Goal: Information Seeking & Learning: Learn about a topic

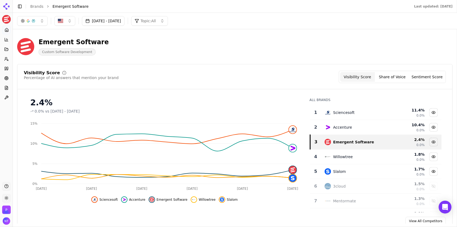
drag, startPoint x: 457, startPoint y: 2, endPoint x: 457, endPoint y: 32, distance: 30.3
click at [456, 32] on main "Toggle Sidebar Brands Emergent Software Last updated: September 24th, 2025 Aug …" at bounding box center [235, 113] width 444 height 227
click at [249, 37] on div "Emergent Software Custom Software Development" at bounding box center [234, 46] width 435 height 26
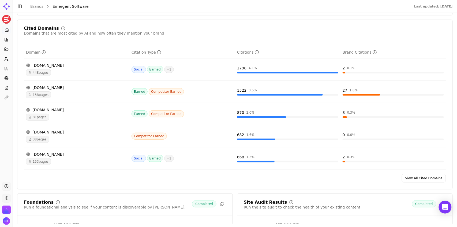
scroll to position [537, 0]
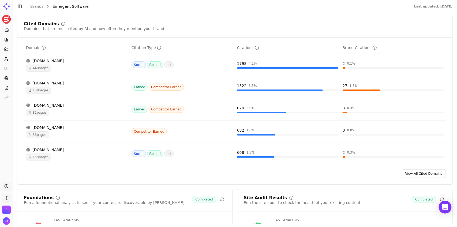
click at [102, 112] on div "81 pages" at bounding box center [76, 112] width 101 height 7
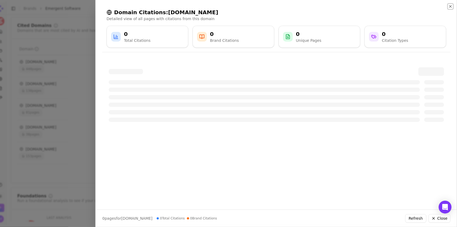
click at [450, 7] on icon "button" at bounding box center [450, 6] width 4 height 4
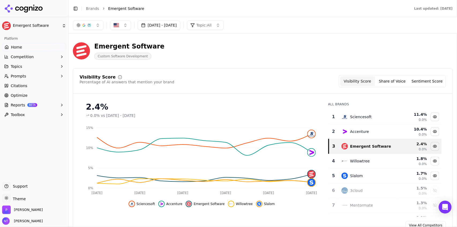
click at [77, 9] on button "Toggle Sidebar" at bounding box center [75, 8] width 7 height 7
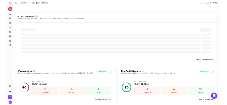
scroll to position [526, 0]
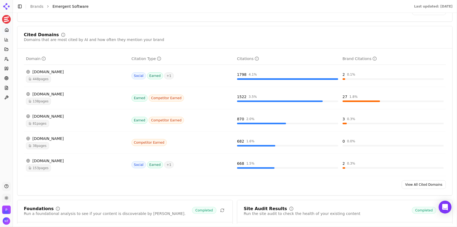
click at [62, 122] on div "81 pages" at bounding box center [76, 123] width 101 height 7
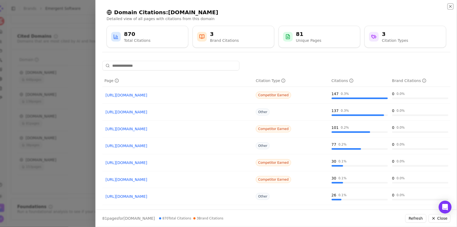
click at [450, 7] on icon "button" at bounding box center [450, 6] width 4 height 4
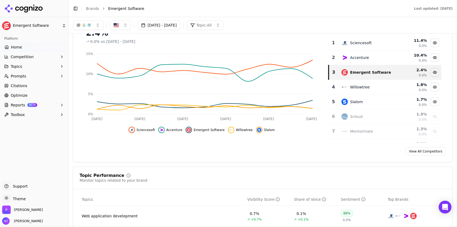
scroll to position [0, 0]
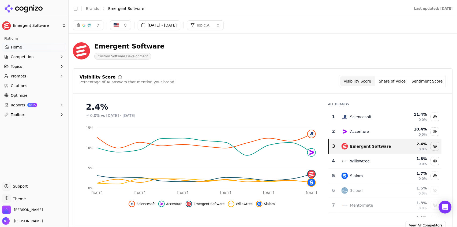
click at [74, 11] on button "Toggle Sidebar" at bounding box center [75, 8] width 7 height 7
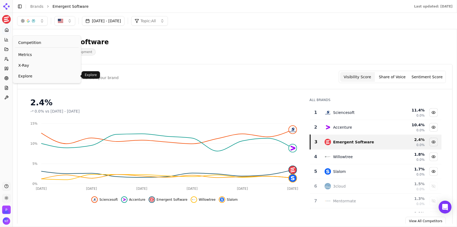
click at [29, 74] on span "Explore" at bounding box center [46, 75] width 57 height 5
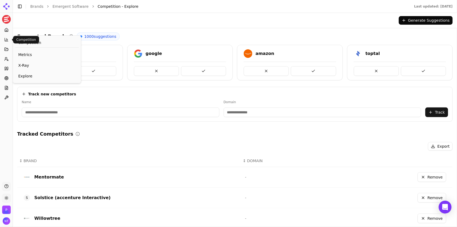
click at [6, 41] on icon at bounding box center [6, 39] width 4 height 4
click at [5, 29] on icon at bounding box center [6, 30] width 4 height 4
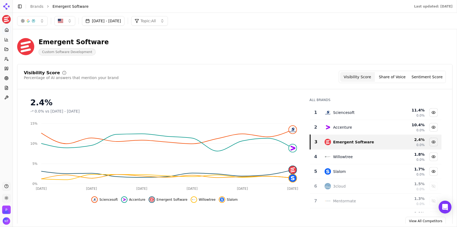
drag, startPoint x: 457, startPoint y: 224, endPoint x: 361, endPoint y: 248, distance: 98.5
click at [361, 226] on html "Emergent Software Platform Home Competition Topics Prompts Citations Optimize R…" at bounding box center [228, 113] width 457 height 227
click at [5, 200] on html "Emergent Software Platform Home Competition Topics Prompts Citations Optimize R…" at bounding box center [228, 113] width 457 height 227
click at [14, 181] on div "Dark" at bounding box center [19, 178] width 32 height 9
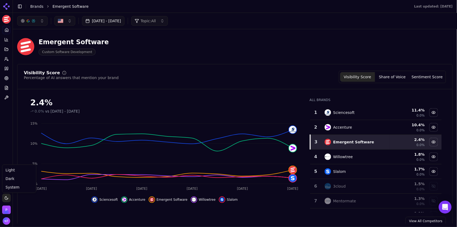
click at [6, 199] on html "Emergent Software Platform Home Competition Topics Prompts Citations Optimize R…" at bounding box center [228, 113] width 457 height 227
click at [13, 171] on div "Light" at bounding box center [19, 170] width 32 height 9
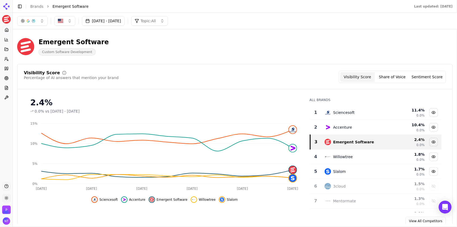
click at [6, 198] on html "Emergent Software Platform Home Competition Topics Prompts Citations Optimize R…" at bounding box center [228, 113] width 457 height 227
click at [15, 179] on div "Dark" at bounding box center [19, 178] width 32 height 9
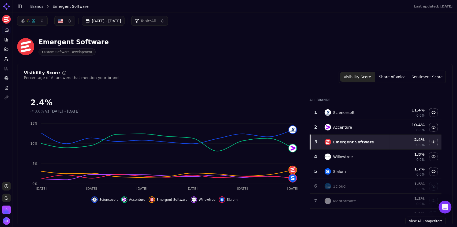
click at [392, 77] on button "Share of Voice" at bounding box center [392, 77] width 35 height 10
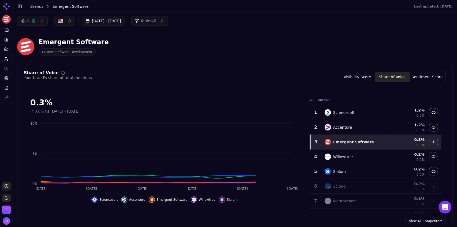
click at [413, 48] on div "Emergent Software Custom Software Development" at bounding box center [234, 46] width 435 height 26
click at [425, 79] on button "Sentiment Score" at bounding box center [427, 77] width 35 height 10
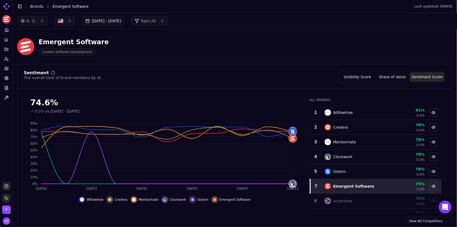
click at [365, 81] on button "Visibility Score" at bounding box center [357, 77] width 35 height 10
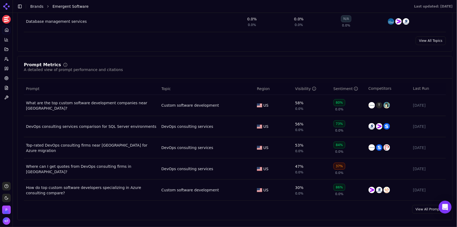
scroll to position [328, 0]
click at [421, 209] on link "View All Prompts" at bounding box center [429, 208] width 34 height 9
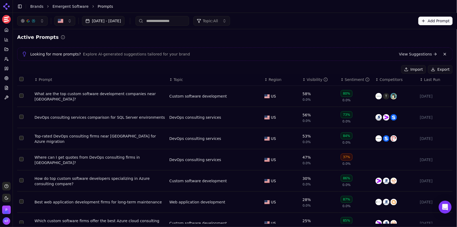
click at [173, 23] on input at bounding box center [162, 21] width 54 height 10
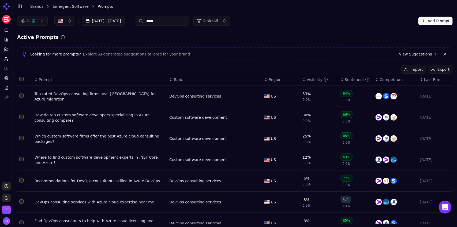
type input "*****"
click at [301, 28] on div "[DATE] - [DATE] ***** Topic: All Add Prompt" at bounding box center [235, 21] width 444 height 16
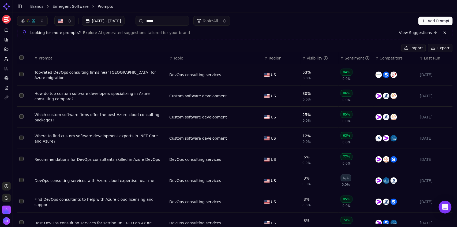
scroll to position [22, 0]
click at [77, 7] on link "Emergent Software" at bounding box center [70, 6] width 36 height 5
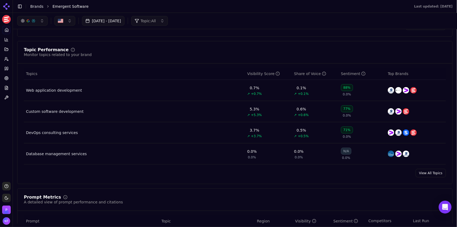
scroll to position [193, 0]
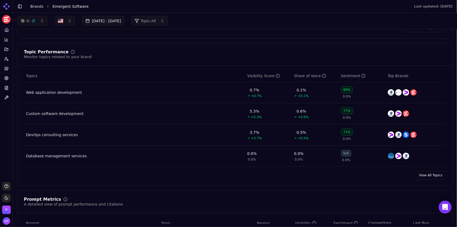
click at [433, 179] on link "View All Topics" at bounding box center [431, 175] width 30 height 9
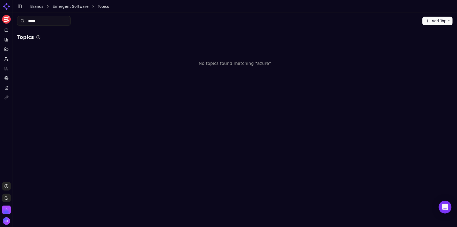
click at [69, 7] on link "Emergent Software" at bounding box center [70, 6] width 36 height 5
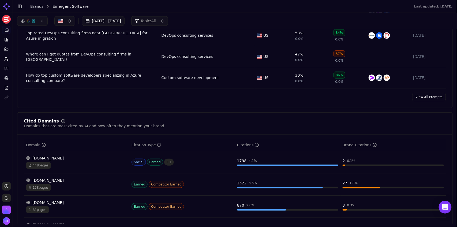
scroll to position [439, 0]
click at [428, 97] on link "View All Prompts" at bounding box center [429, 97] width 34 height 9
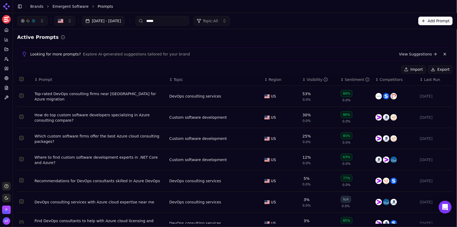
click at [173, 24] on input "*****" at bounding box center [162, 21] width 54 height 10
type input "*********"
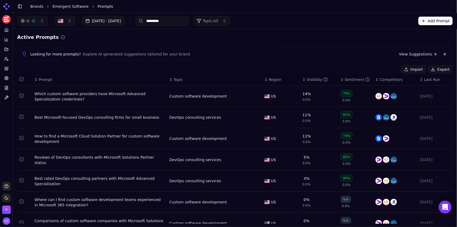
scroll to position [19, 0]
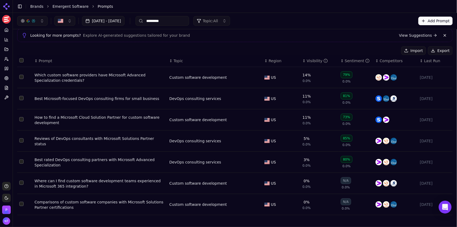
click at [73, 7] on link "Emergent Software" at bounding box center [70, 6] width 36 height 5
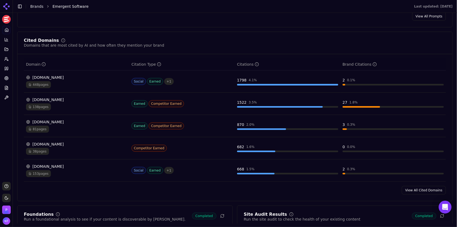
scroll to position [521, 0]
drag, startPoint x: 456, startPoint y: 126, endPoint x: 450, endPoint y: 91, distance: 35.0
click at [450, 91] on div "Domain Citation Type Citations Brand Citations [DOMAIN_NAME] 448 pages Social E…" at bounding box center [234, 119] width 435 height 123
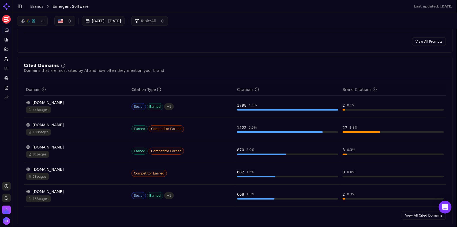
scroll to position [494, 0]
click at [413, 218] on link "View All Cited Domains" at bounding box center [424, 216] width 44 height 9
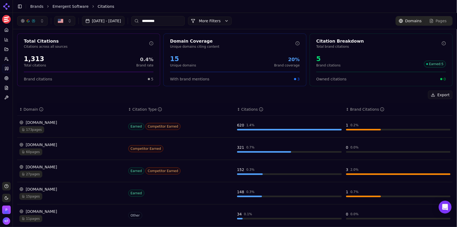
click at [169, 24] on input "*********" at bounding box center [158, 21] width 54 height 10
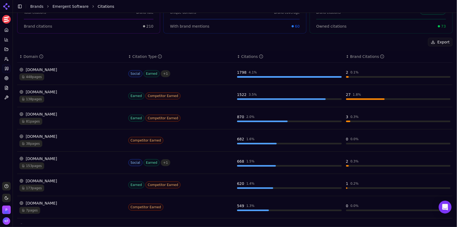
scroll to position [57, 0]
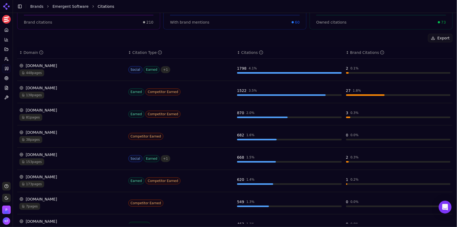
click at [57, 70] on div "448 pages" at bounding box center [71, 72] width 105 height 7
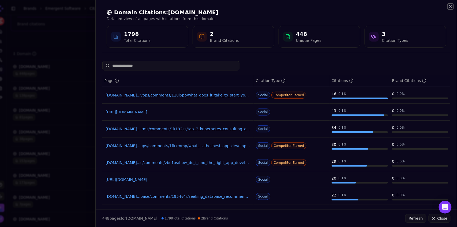
click at [451, 8] on icon "button" at bounding box center [450, 6] width 4 height 4
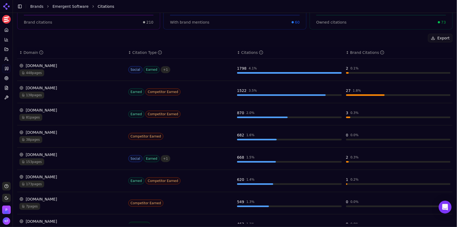
click at [56, 71] on div "448 pages" at bounding box center [71, 72] width 105 height 7
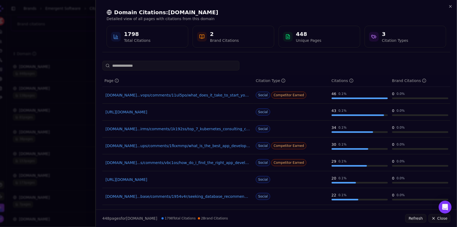
click at [168, 69] on input at bounding box center [170, 66] width 137 height 10
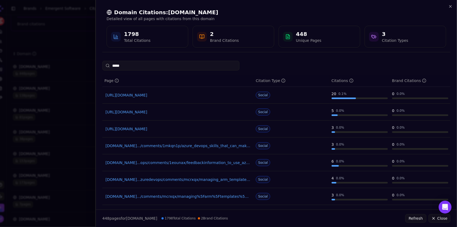
click at [145, 65] on input "*****" at bounding box center [170, 66] width 137 height 10
drag, startPoint x: 179, startPoint y: 72, endPoint x: 148, endPoint y: 66, distance: 31.4
click at [148, 66] on input "*****" at bounding box center [170, 66] width 137 height 10
drag, startPoint x: 148, startPoint y: 66, endPoint x: 128, endPoint y: 67, distance: 19.8
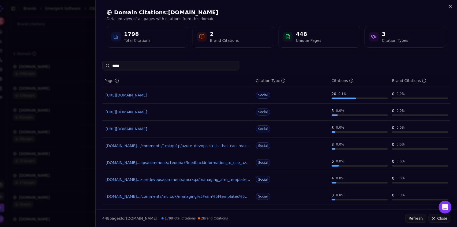
click at [128, 67] on input "*****" at bounding box center [170, 66] width 137 height 10
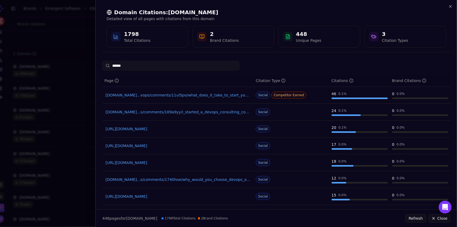
type input "******"
click at [451, 6] on icon "button" at bounding box center [450, 6] width 4 height 4
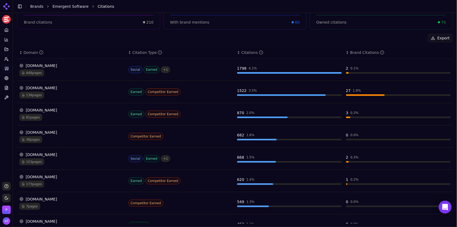
click at [75, 94] on div "138 pages" at bounding box center [71, 95] width 105 height 7
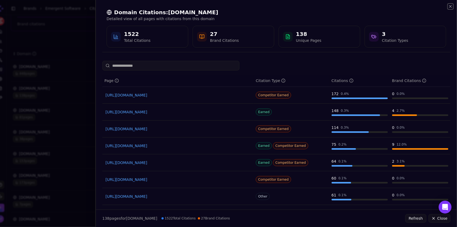
click at [450, 8] on icon "button" at bounding box center [450, 6] width 4 height 4
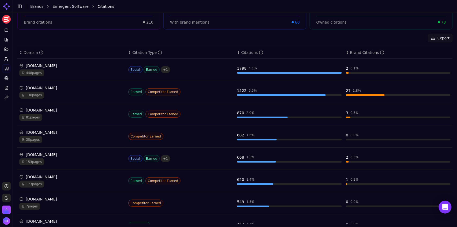
click at [58, 137] on div "38 pages" at bounding box center [71, 139] width 105 height 7
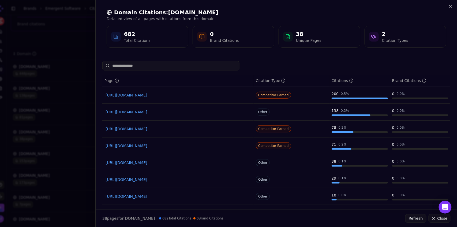
click at [160, 96] on link "[URL][DOMAIN_NAME]" at bounding box center [177, 94] width 145 height 5
click at [77, 46] on div at bounding box center [228, 113] width 457 height 227
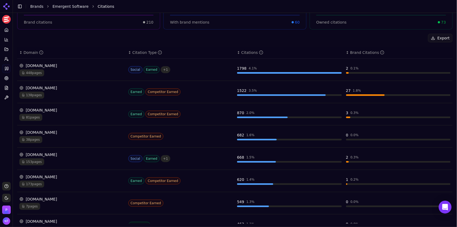
drag, startPoint x: 68, startPoint y: 162, endPoint x: 56, endPoint y: 157, distance: 13.5
click at [56, 157] on div "[DOMAIN_NAME] 153 pages" at bounding box center [71, 158] width 105 height 13
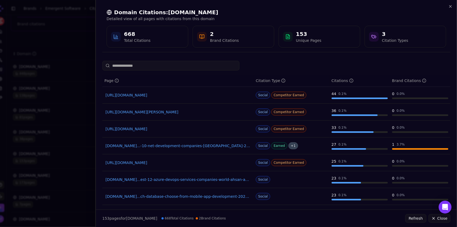
click at [162, 95] on link "[URL][DOMAIN_NAME]" at bounding box center [177, 94] width 145 height 5
click at [219, 180] on link "[DOMAIN_NAME]...est-12-azure-devops-services-companies-world-ahsan-abdullah-rnz…" at bounding box center [177, 179] width 145 height 5
click at [451, 7] on icon "button" at bounding box center [450, 6] width 4 height 4
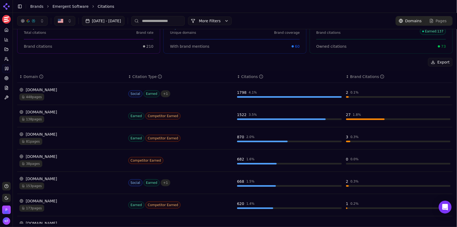
scroll to position [0, 0]
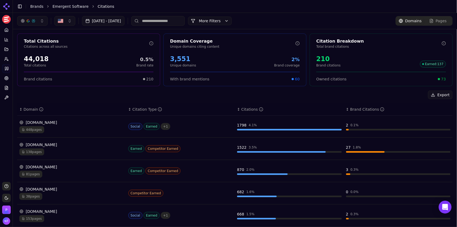
click at [434, 22] on div "Pages" at bounding box center [437, 20] width 17 height 5
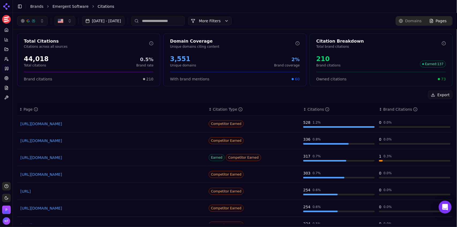
click at [100, 156] on link "[URL][DOMAIN_NAME]" at bounding box center [111, 157] width 183 height 5
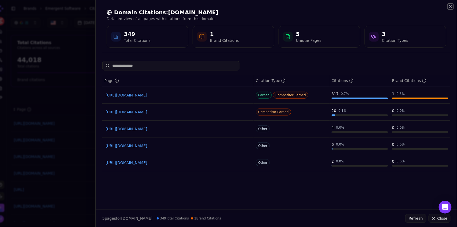
click at [450, 7] on icon "button" at bounding box center [450, 6] width 4 height 4
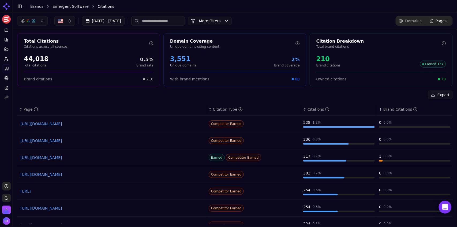
click at [412, 20] on span "Domains" at bounding box center [413, 20] width 17 height 5
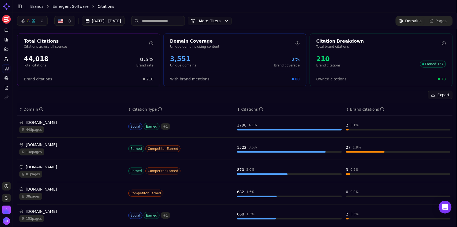
click at [172, 21] on input at bounding box center [158, 21] width 54 height 10
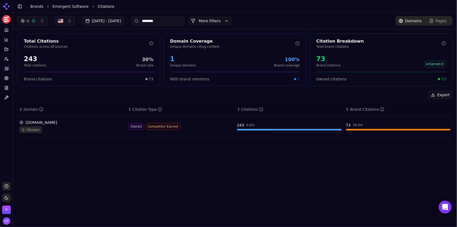
click at [89, 130] on div "18 pages" at bounding box center [71, 129] width 105 height 7
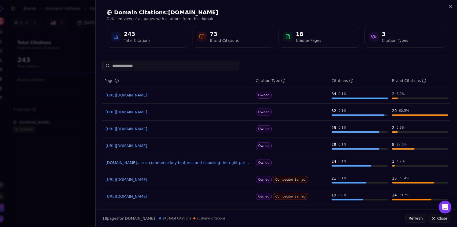
click at [260, 182] on span "Owned" at bounding box center [264, 179] width 16 height 7
click at [450, 7] on icon "button" at bounding box center [450, 6] width 4 height 4
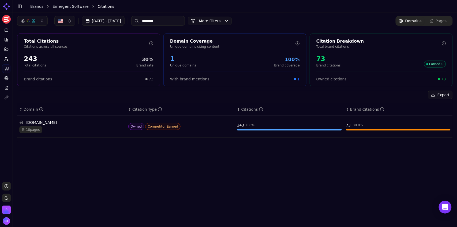
click at [175, 21] on input "********" at bounding box center [158, 21] width 54 height 10
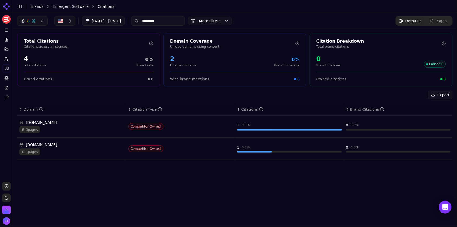
click at [92, 126] on div "3 pages" at bounding box center [71, 129] width 105 height 7
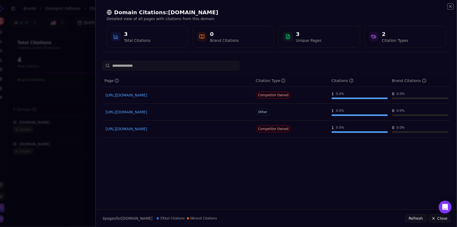
click at [451, 5] on icon "button" at bounding box center [450, 6] width 4 height 4
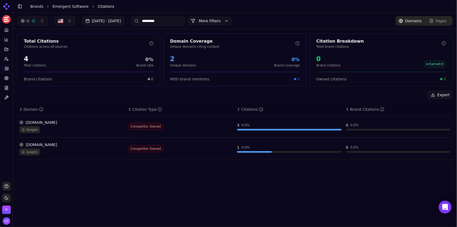
click at [165, 23] on input "*********" at bounding box center [158, 21] width 54 height 10
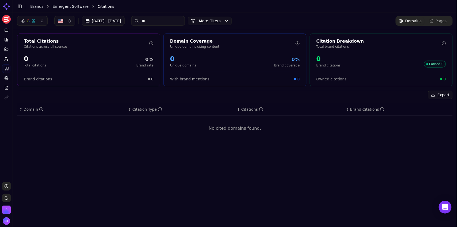
type input "*"
type input "****"
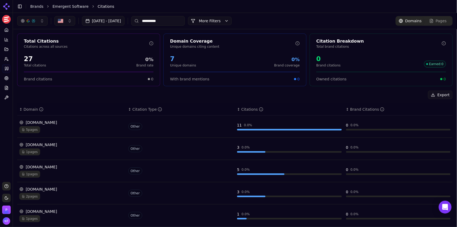
type input "**********"
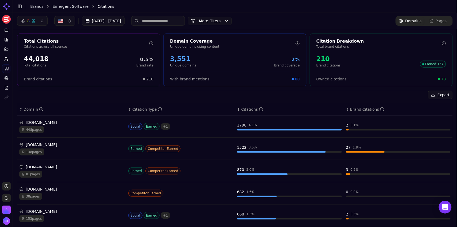
click at [173, 20] on input at bounding box center [158, 21] width 54 height 10
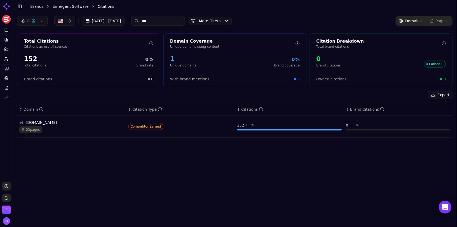
click at [81, 132] on div "23 pages" at bounding box center [71, 129] width 105 height 7
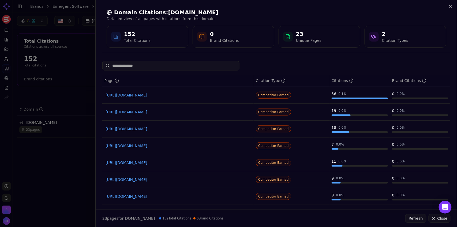
click at [81, 139] on div at bounding box center [228, 113] width 457 height 227
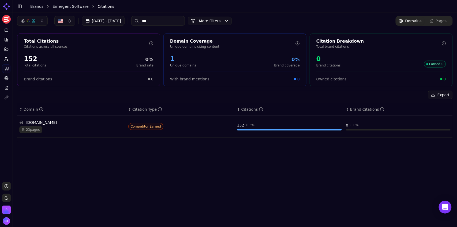
click at [77, 132] on div "23 pages" at bounding box center [71, 129] width 105 height 7
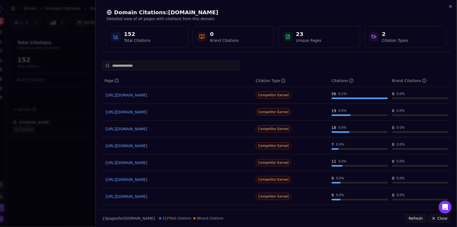
click at [70, 160] on div at bounding box center [228, 113] width 457 height 227
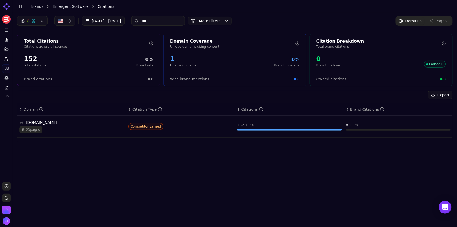
click at [167, 21] on input "***" at bounding box center [158, 21] width 54 height 10
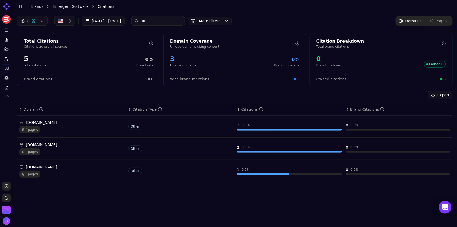
type input "*"
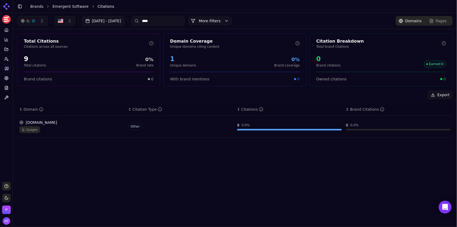
type input "****"
click at [99, 133] on td "[DOMAIN_NAME] 2 pages" at bounding box center [71, 126] width 109 height 22
click at [90, 129] on div "2 pages" at bounding box center [71, 129] width 105 height 7
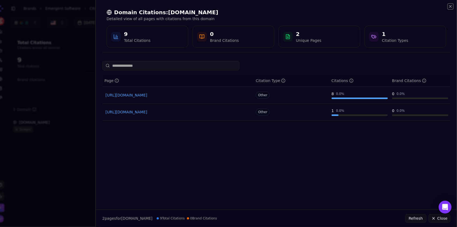
click at [450, 8] on icon "button" at bounding box center [450, 6] width 4 height 4
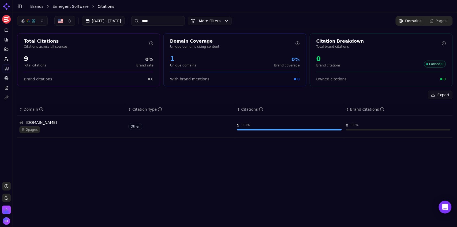
click at [166, 21] on input "****" at bounding box center [158, 21] width 54 height 10
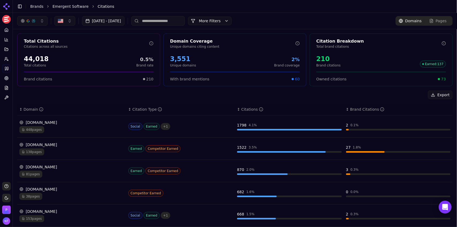
click at [71, 8] on link "Emergent Software" at bounding box center [70, 6] width 36 height 5
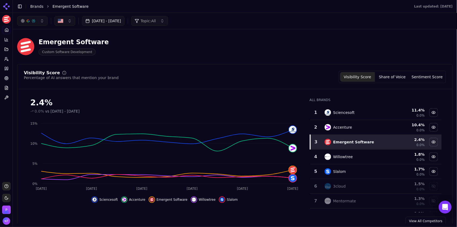
scroll to position [17, 0]
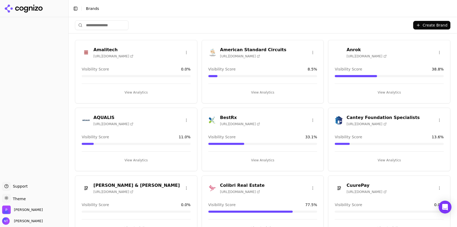
click at [75, 12] on button "Toggle Sidebar" at bounding box center [75, 8] width 7 height 7
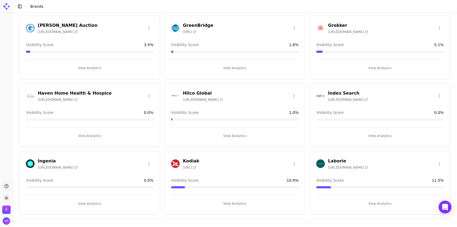
scroll to position [563, 0]
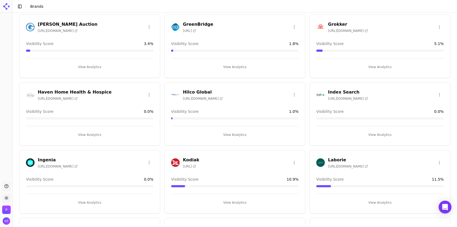
click at [95, 130] on button "View Analytics" at bounding box center [89, 134] width 127 height 9
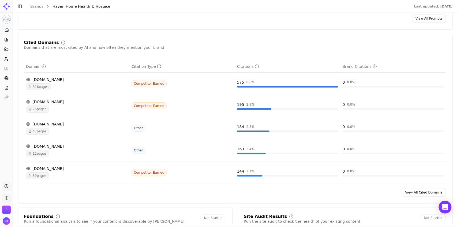
scroll to position [549, 0]
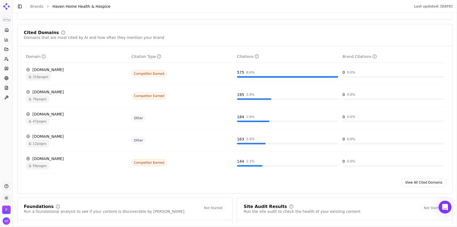
click at [422, 183] on link "View All Cited Domains" at bounding box center [424, 182] width 44 height 9
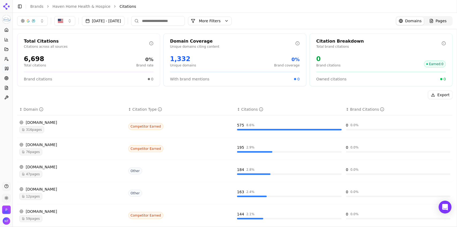
click at [56, 190] on div "havenhome.us" at bounding box center [71, 188] width 105 height 5
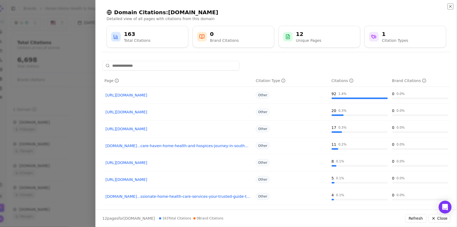
click at [452, 8] on icon "button" at bounding box center [450, 6] width 4 height 4
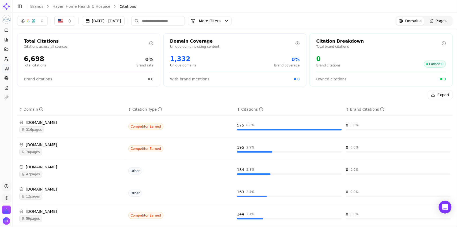
click at [33, 7] on link "Brands" at bounding box center [36, 6] width 13 height 4
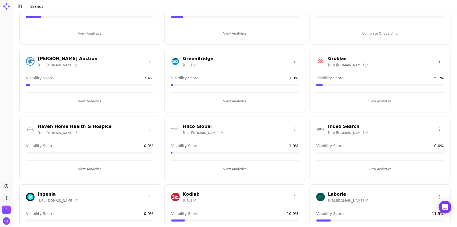
scroll to position [531, 0]
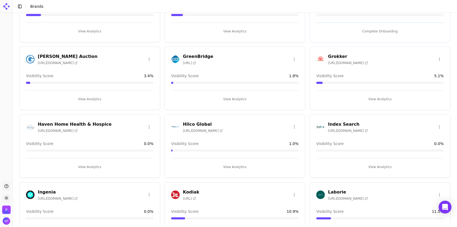
click at [148, 125] on html "Support Toggle theme Perrill Toggle Sidebar Brands Create Brand Amalitech https…" at bounding box center [228, 113] width 457 height 227
click at [138, 138] on div "Edit Brand" at bounding box center [136, 137] width 32 height 9
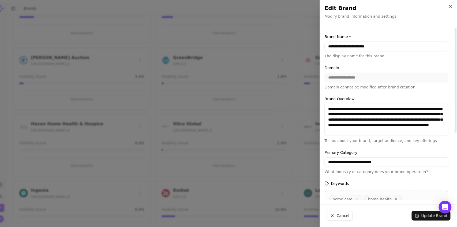
drag, startPoint x: 351, startPoint y: 47, endPoint x: 442, endPoint y: 39, distance: 90.8
click at [442, 39] on div "**********" at bounding box center [386, 46] width 124 height 25
type input "**********"
click at [425, 215] on button "Update Brand" at bounding box center [430, 216] width 39 height 10
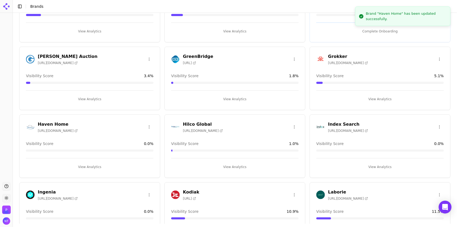
click at [89, 164] on button "View Analytics" at bounding box center [89, 167] width 127 height 9
